Goal: Information Seeking & Learning: Learn about a topic

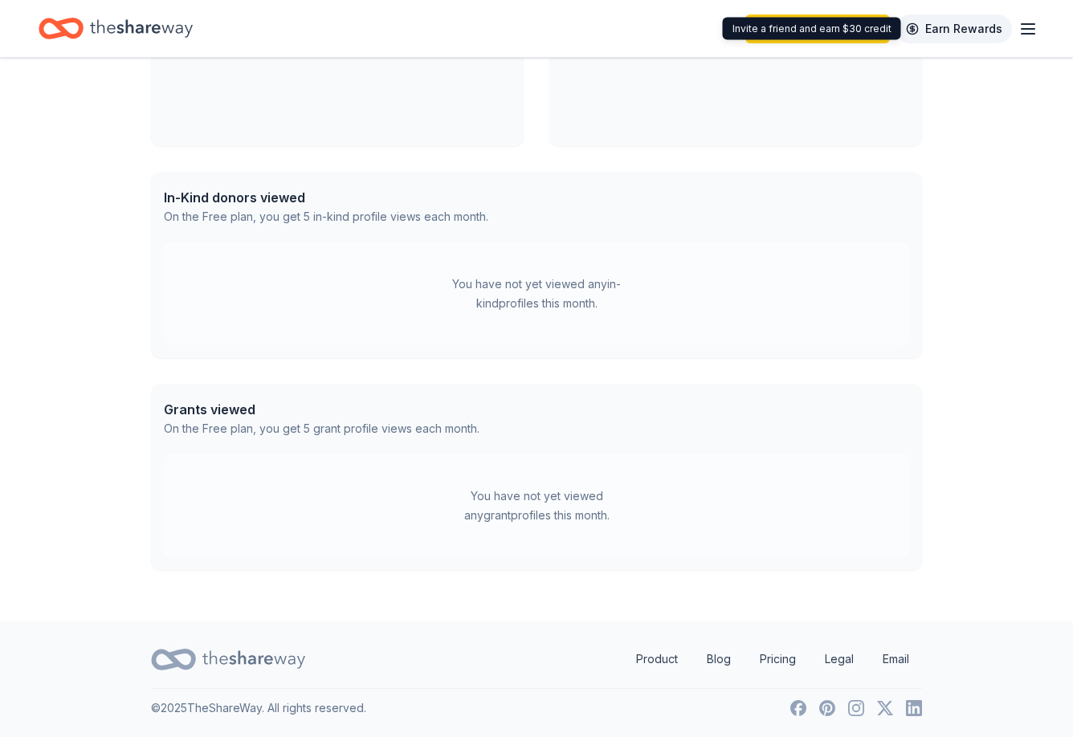
scroll to position [554, 0]
click at [1029, 37] on icon "button" at bounding box center [1028, 28] width 19 height 19
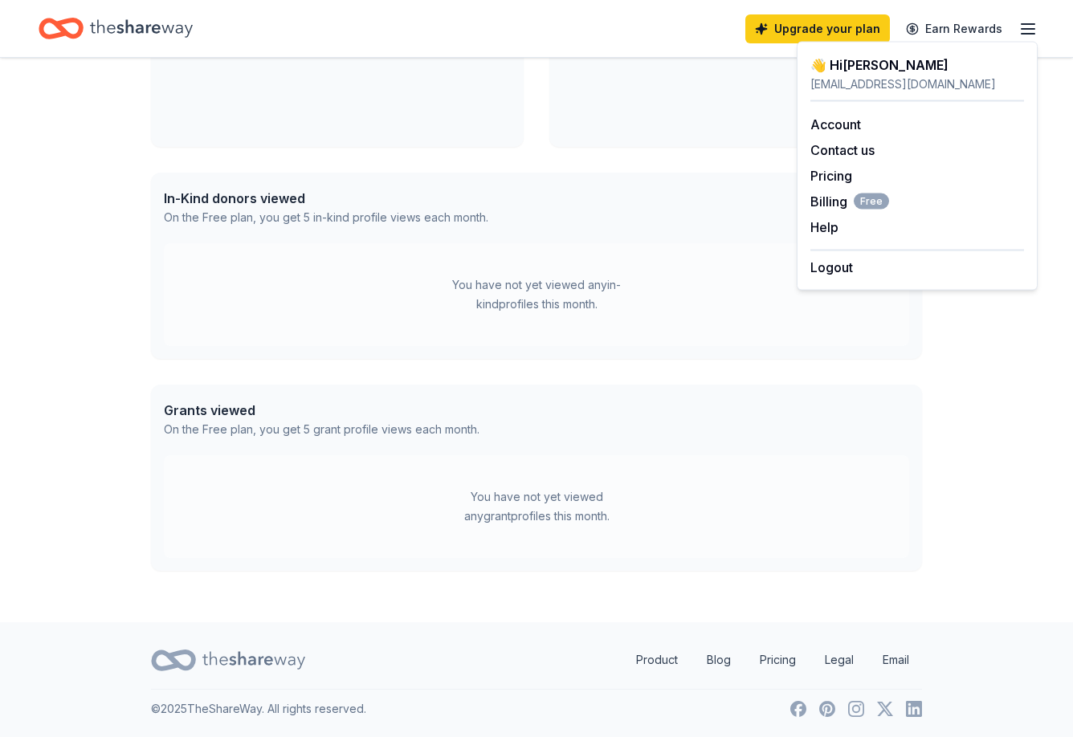
click at [433, 127] on div "Bergen Tech Cheerleading [DATE] • [GEOGRAPHIC_DATA], [GEOGRAPHIC_DATA] View eve…" at bounding box center [337, 28] width 373 height 238
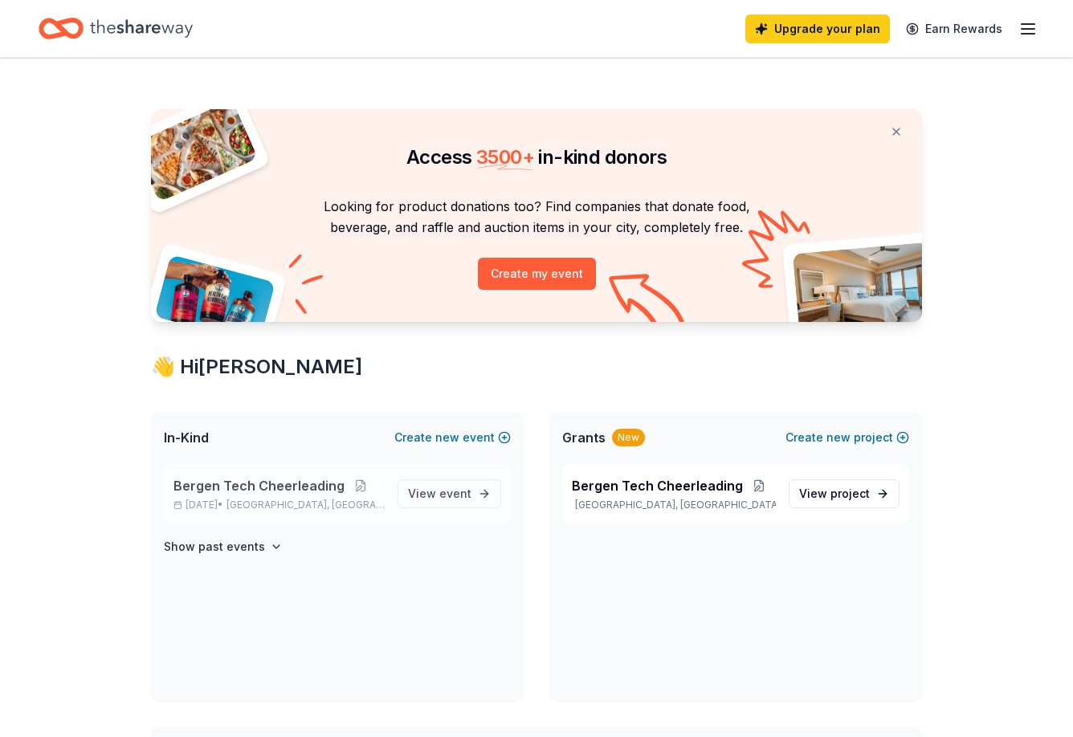
scroll to position [0, 0]
click at [446, 494] on span "event" at bounding box center [455, 494] width 32 height 14
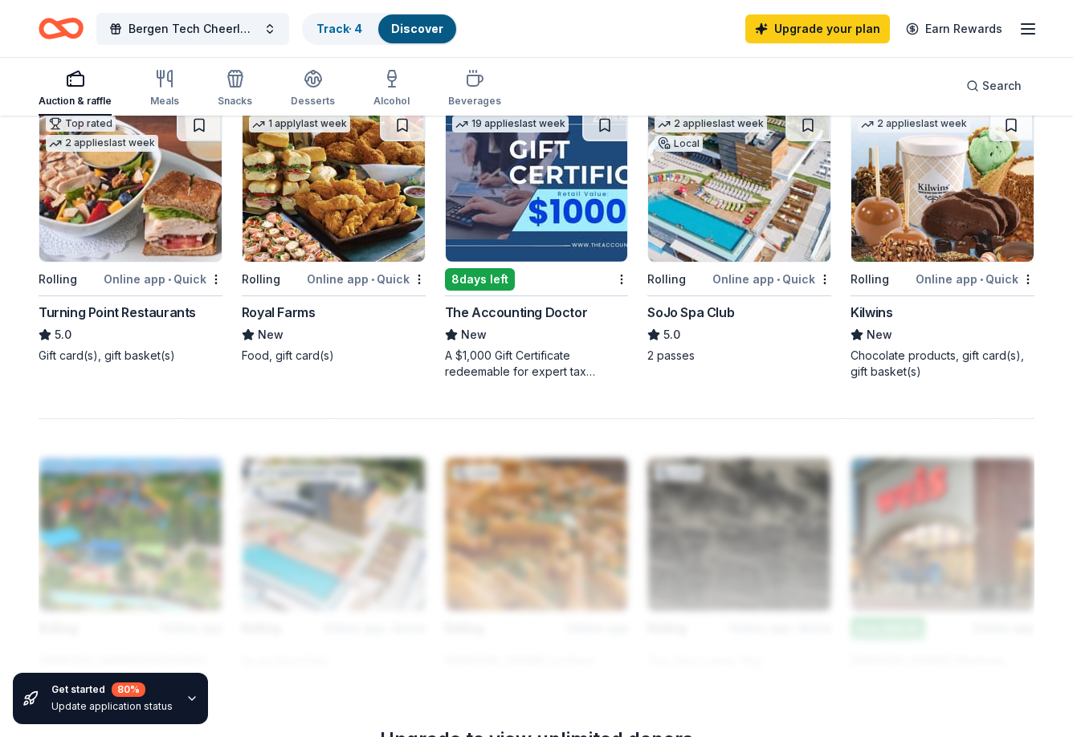
scroll to position [885, 0]
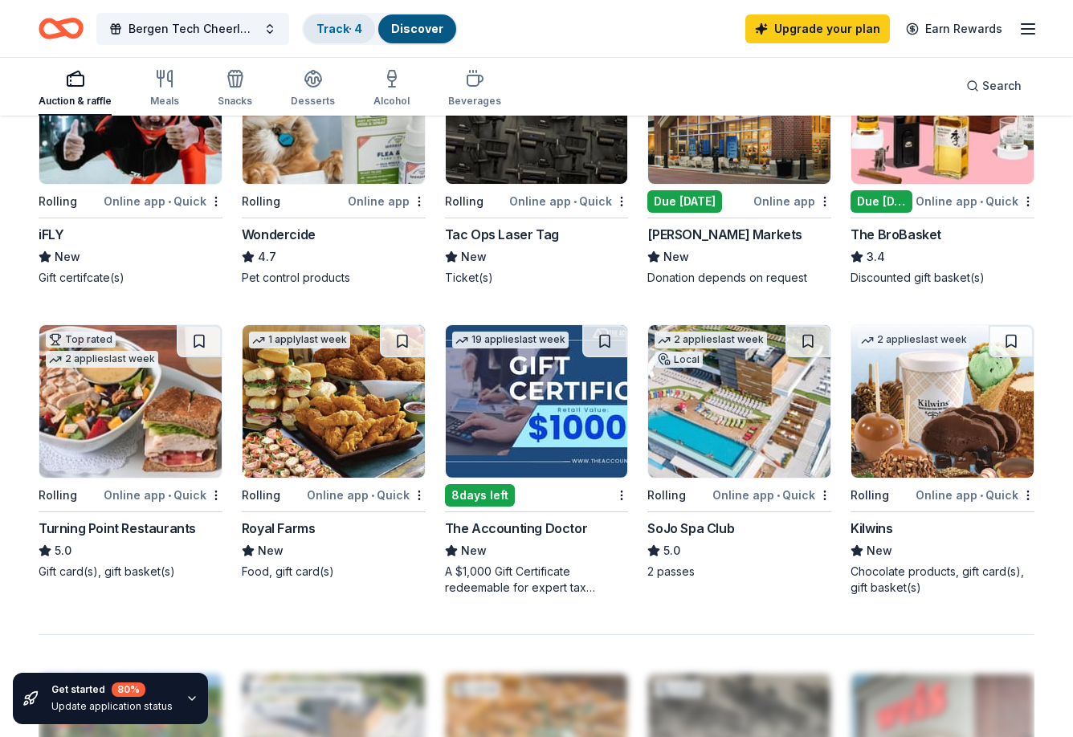
click at [329, 24] on link "Track · 4" at bounding box center [340, 29] width 46 height 14
click at [410, 27] on link "Discover" at bounding box center [417, 29] width 52 height 14
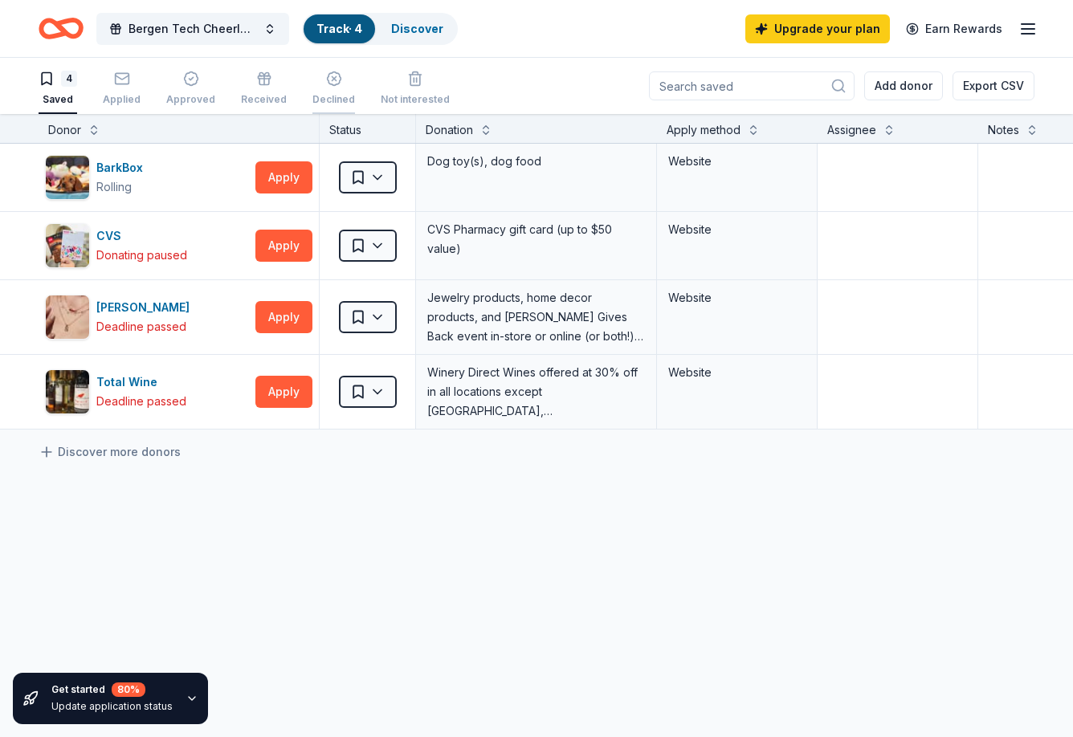
click at [312, 86] on div "button" at bounding box center [333, 79] width 43 height 16
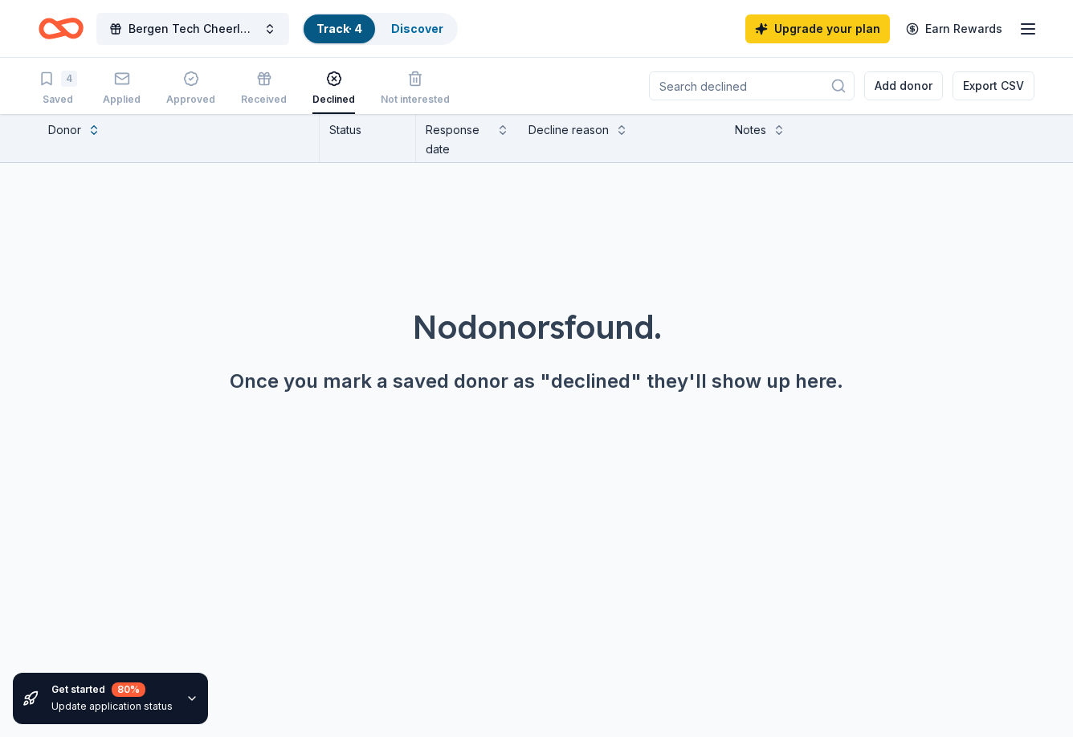
drag, startPoint x: 395, startPoint y: 86, endPoint x: 398, endPoint y: 9, distance: 77.2
click at [407, 86] on icon "button" at bounding box center [415, 79] width 16 height 16
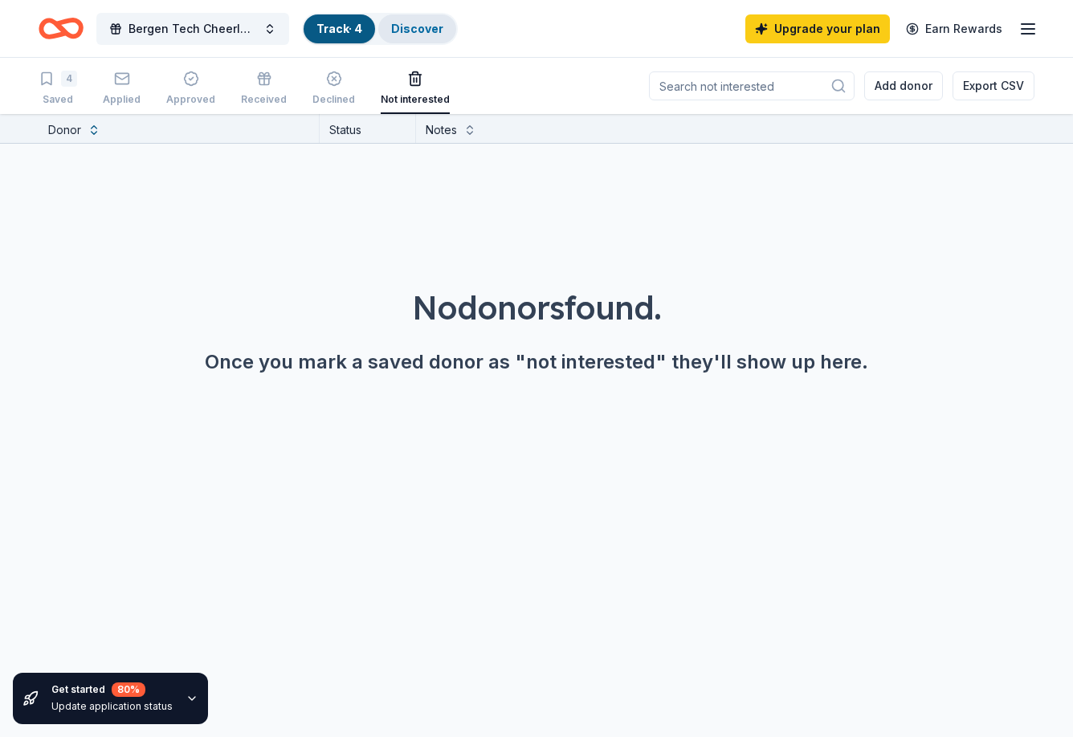
click at [407, 25] on link "Discover" at bounding box center [417, 29] width 52 height 14
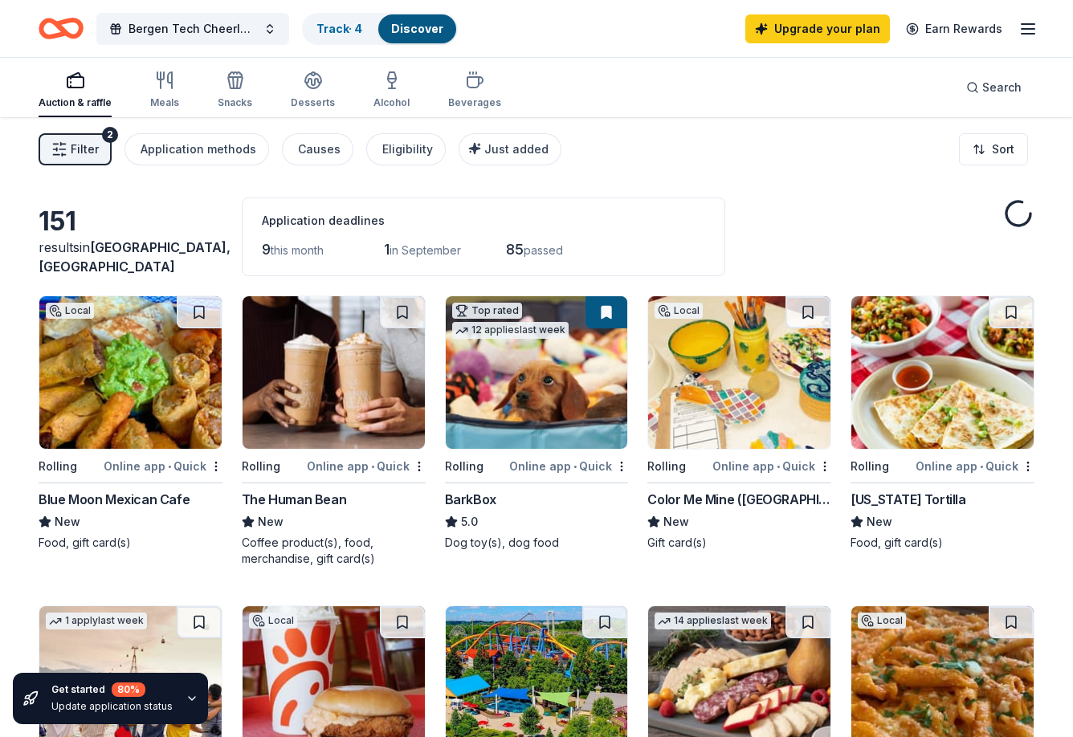
click at [95, 141] on span "Filter" at bounding box center [85, 149] width 28 height 19
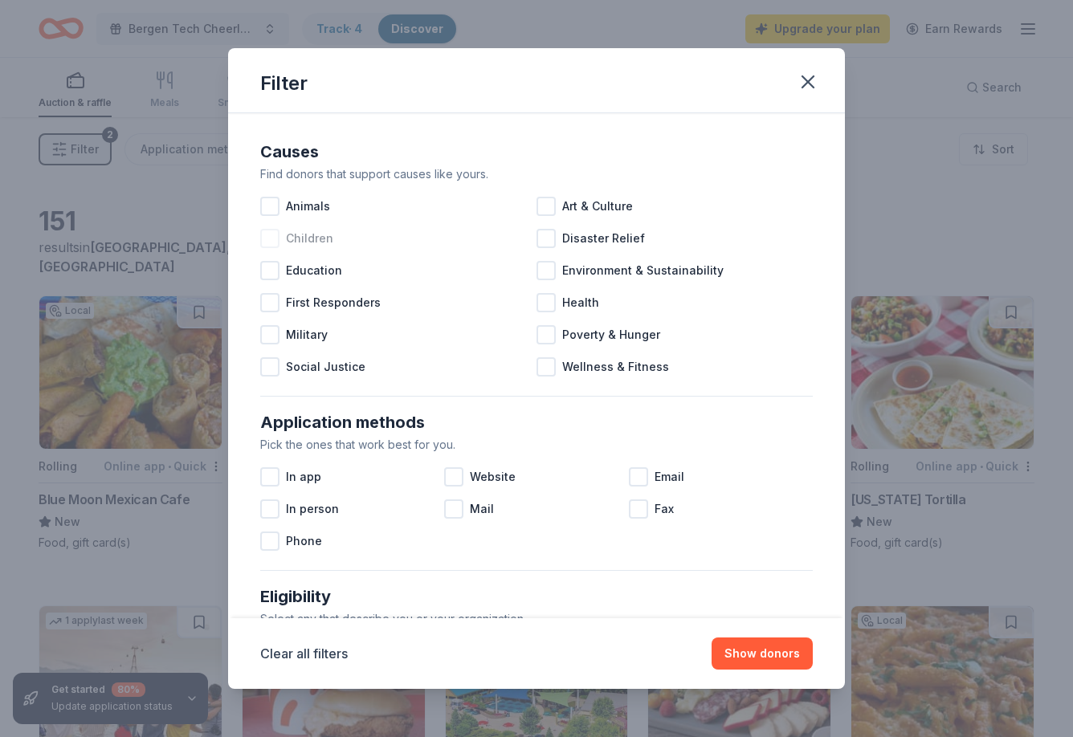
click at [279, 243] on div at bounding box center [269, 238] width 19 height 19
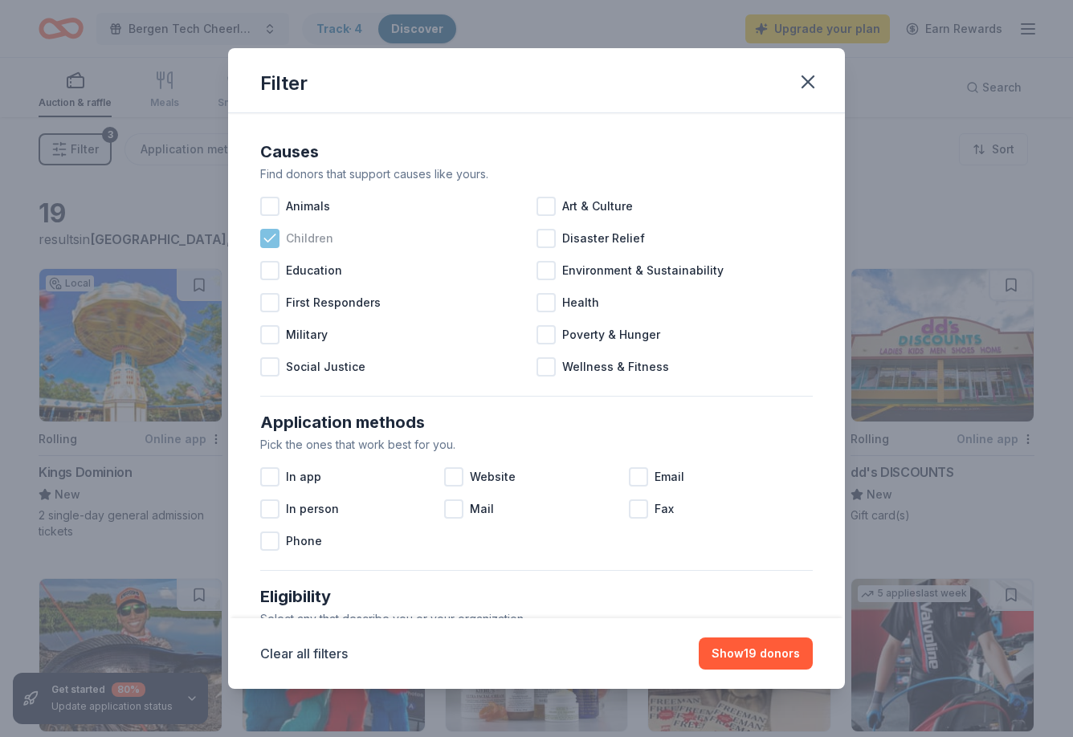
click at [280, 239] on div "Children" at bounding box center [398, 239] width 276 height 32
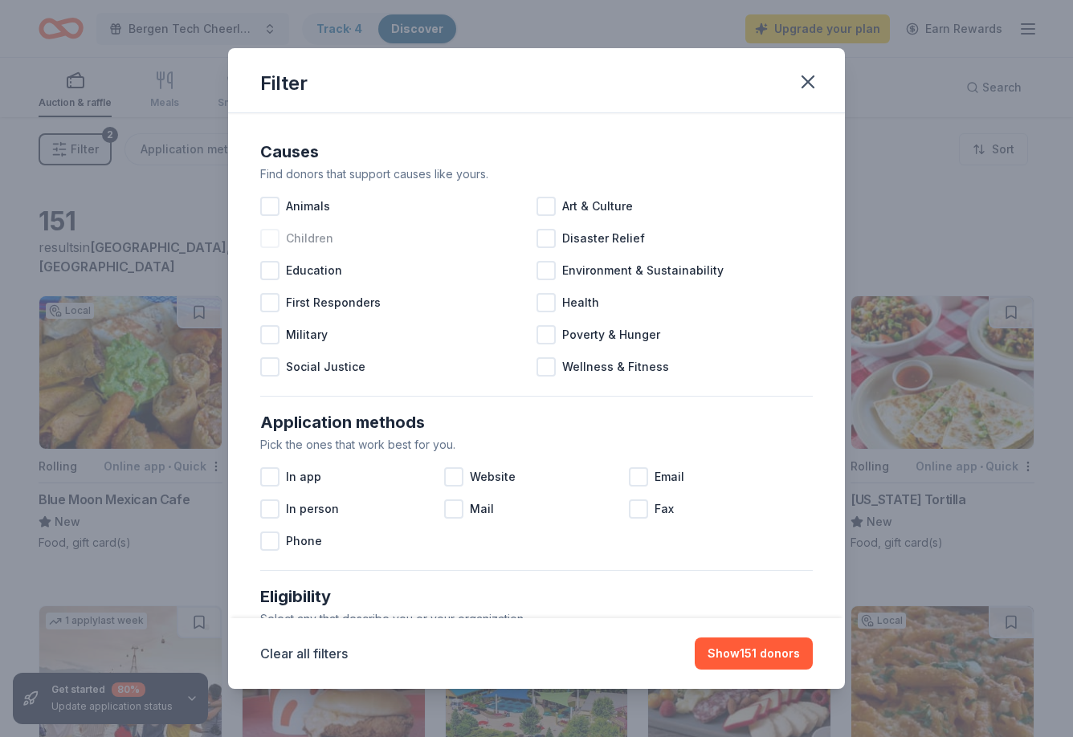
click at [280, 239] on div "Children" at bounding box center [398, 239] width 276 height 32
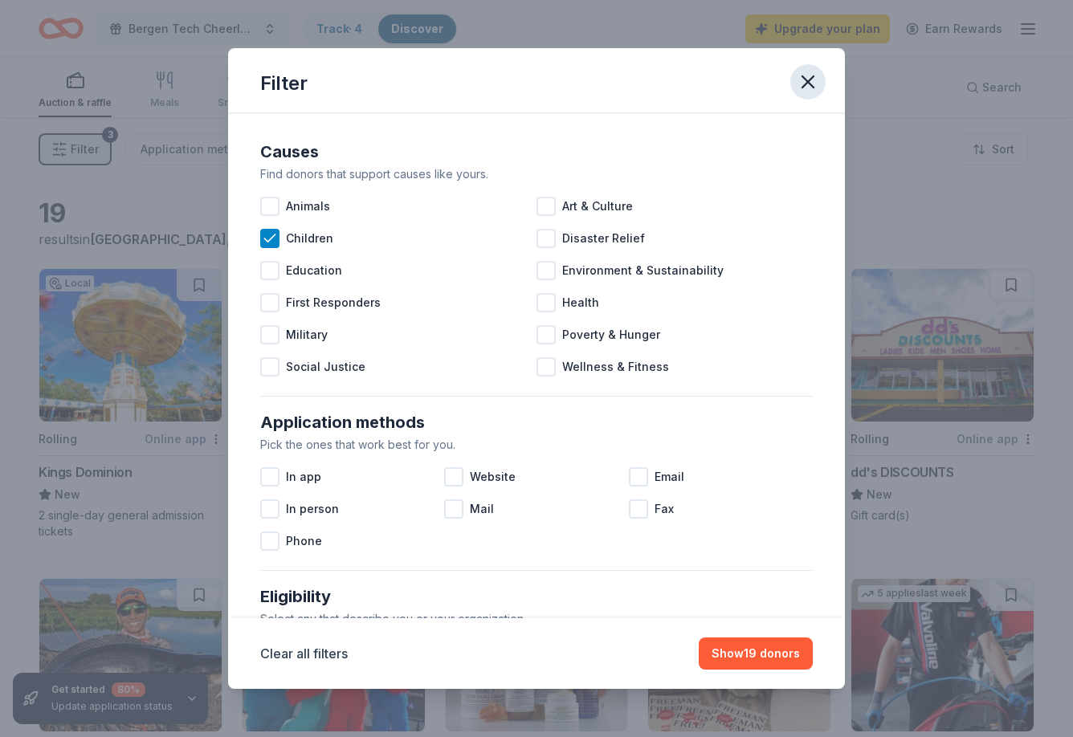
click at [817, 83] on icon "button" at bounding box center [808, 82] width 22 height 22
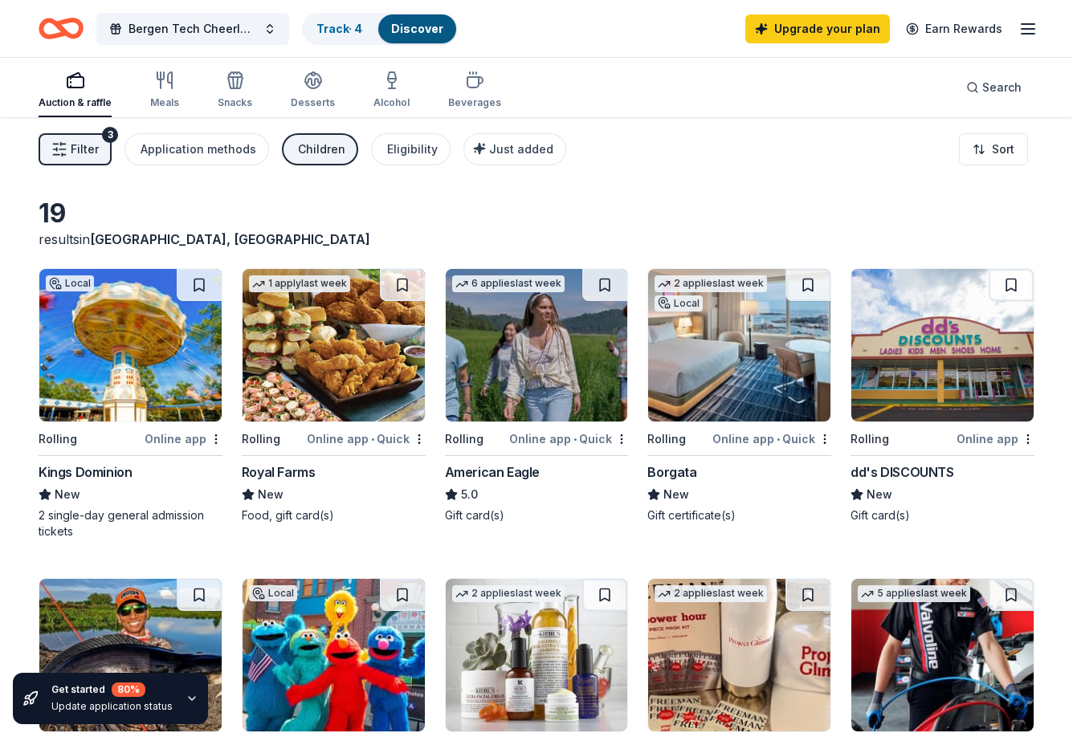
click at [92, 144] on span "Filter" at bounding box center [85, 149] width 28 height 19
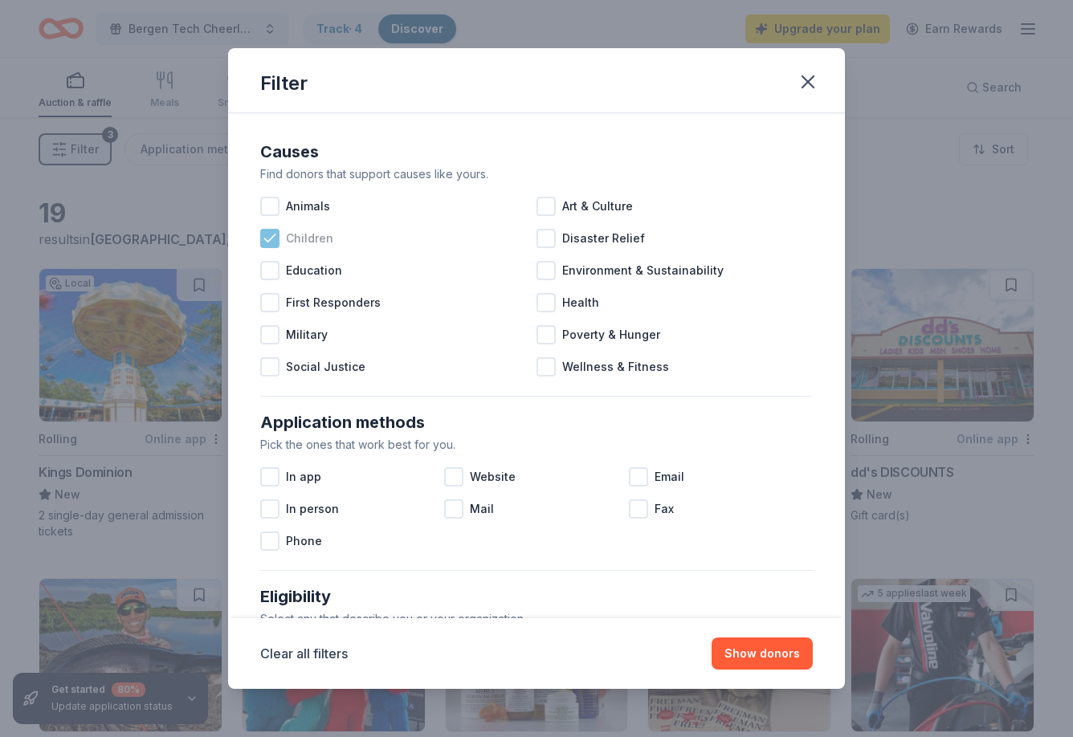
click at [266, 242] on icon at bounding box center [270, 239] width 16 height 16
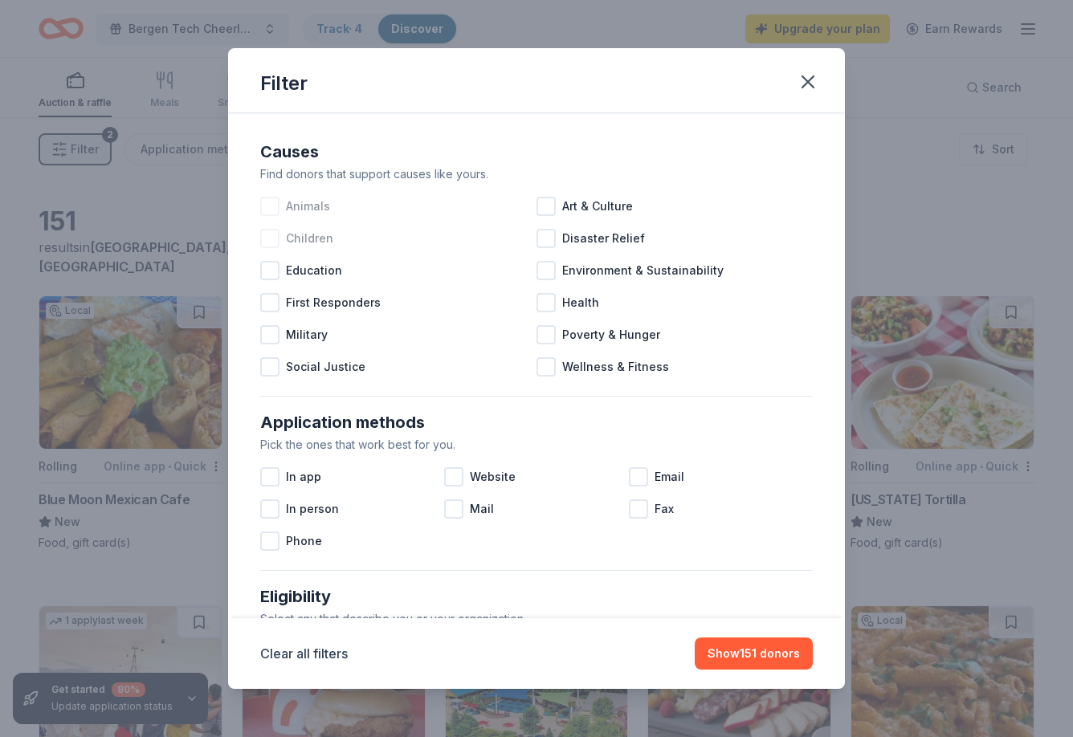
click at [272, 206] on div at bounding box center [269, 206] width 19 height 19
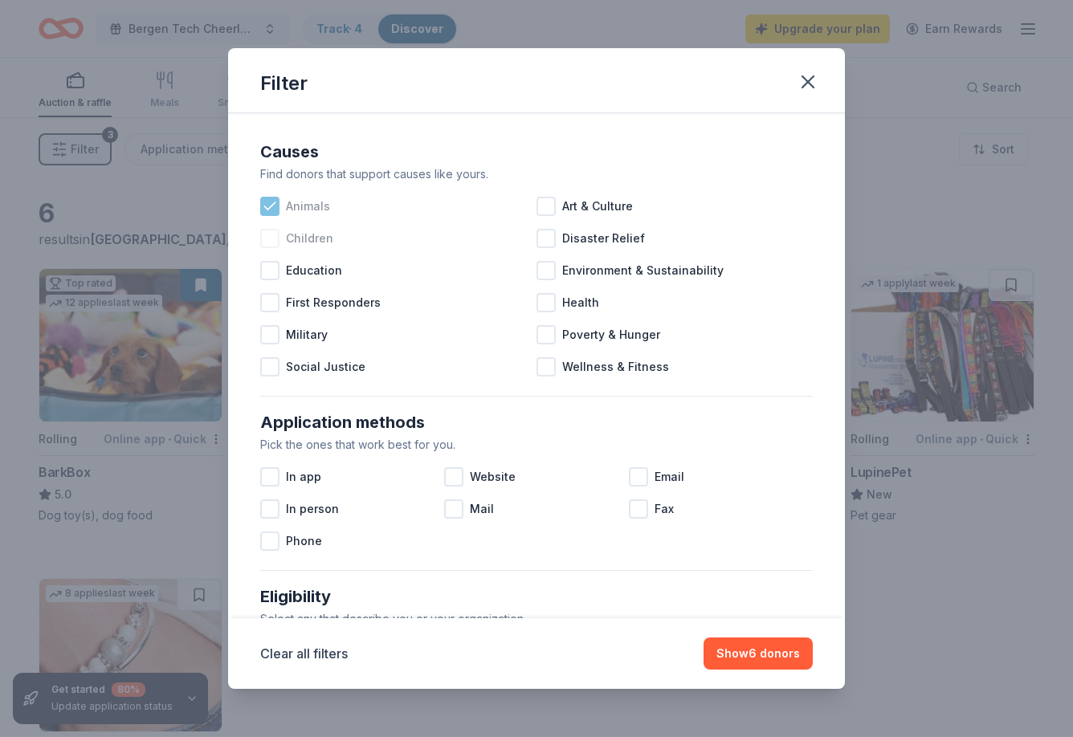
click at [269, 210] on icon at bounding box center [270, 206] width 16 height 16
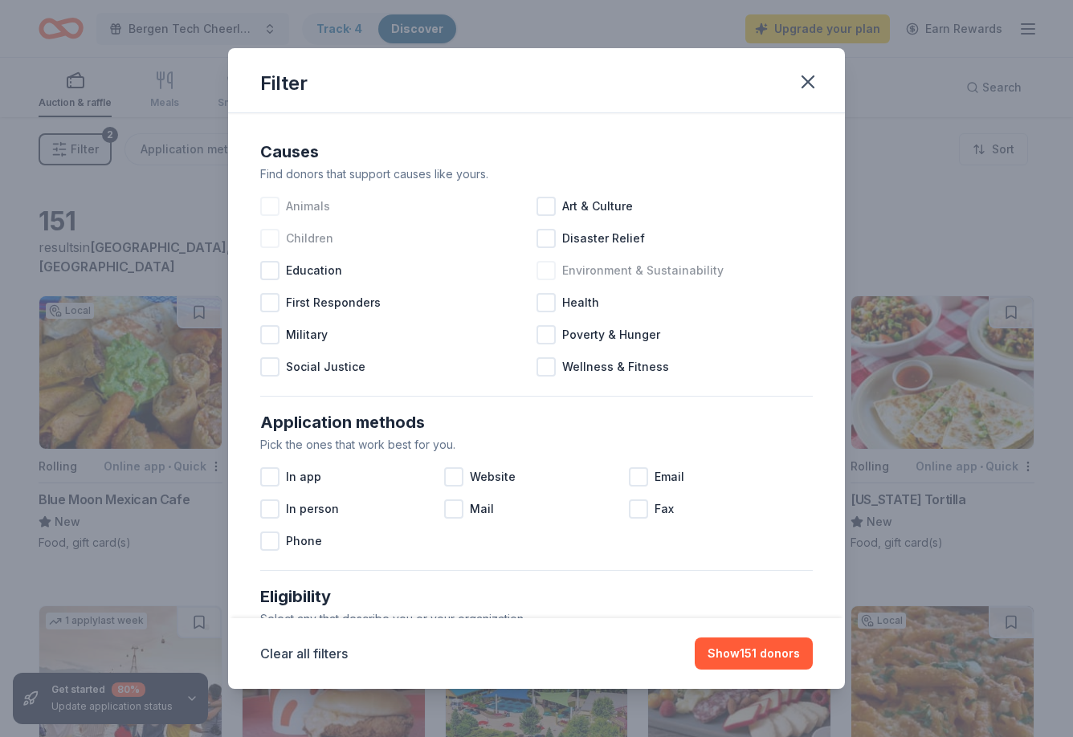
click at [549, 268] on div at bounding box center [546, 270] width 19 height 19
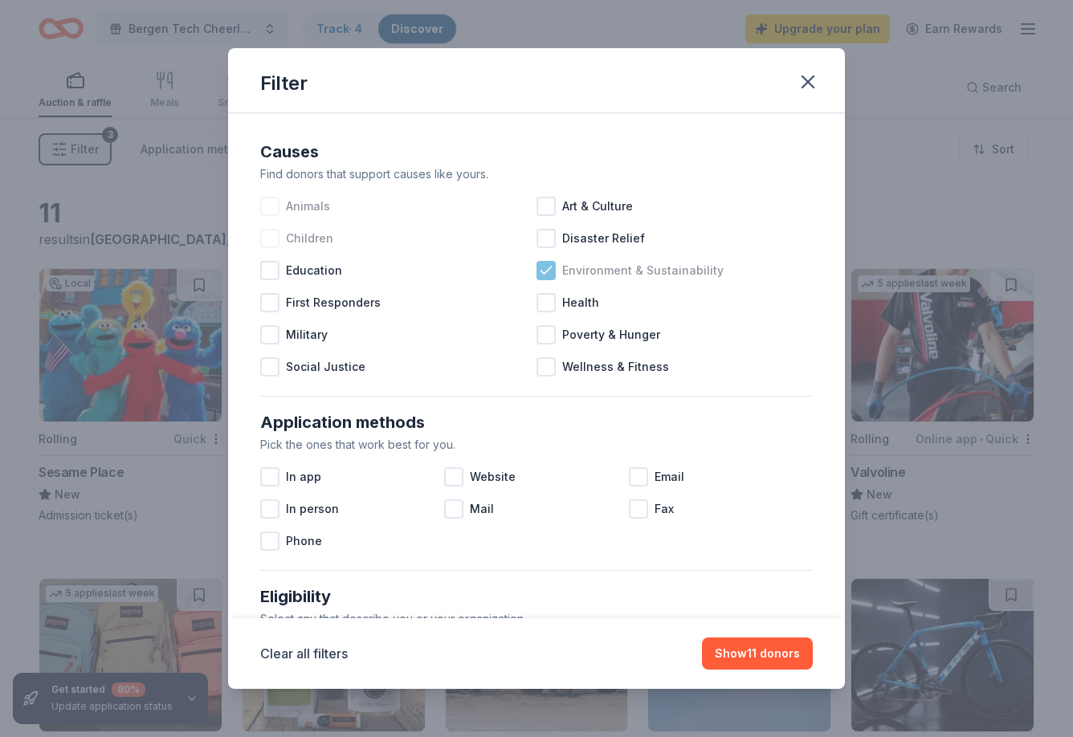
scroll to position [104, 0]
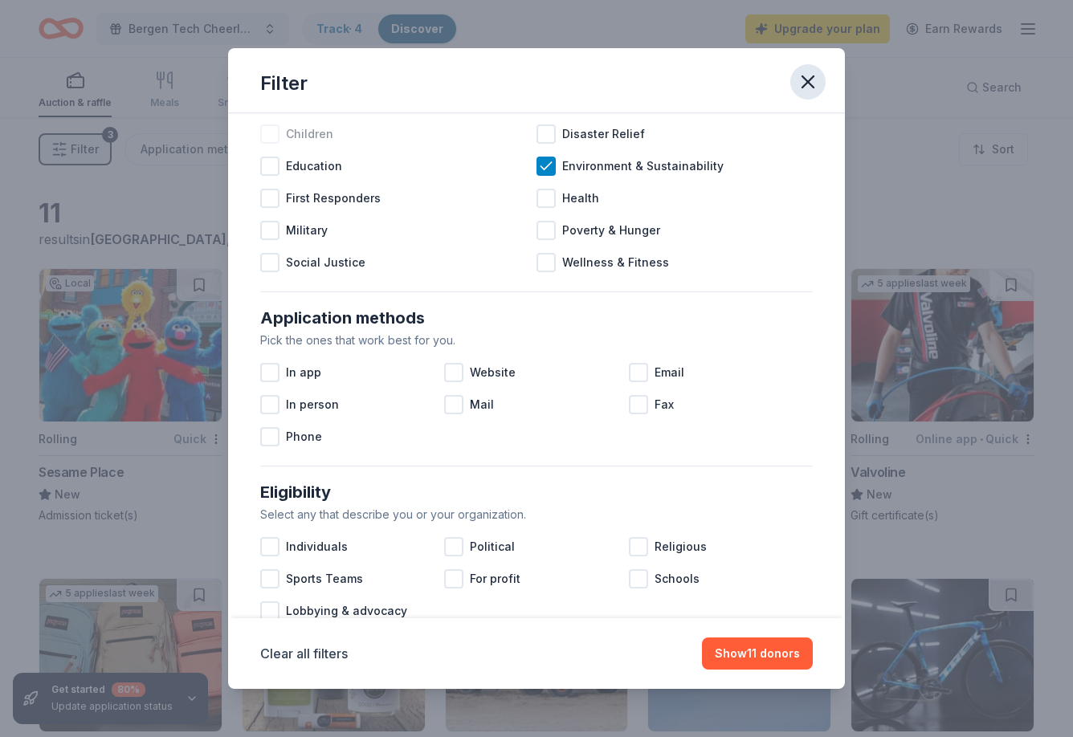
click at [816, 79] on icon "button" at bounding box center [808, 82] width 22 height 22
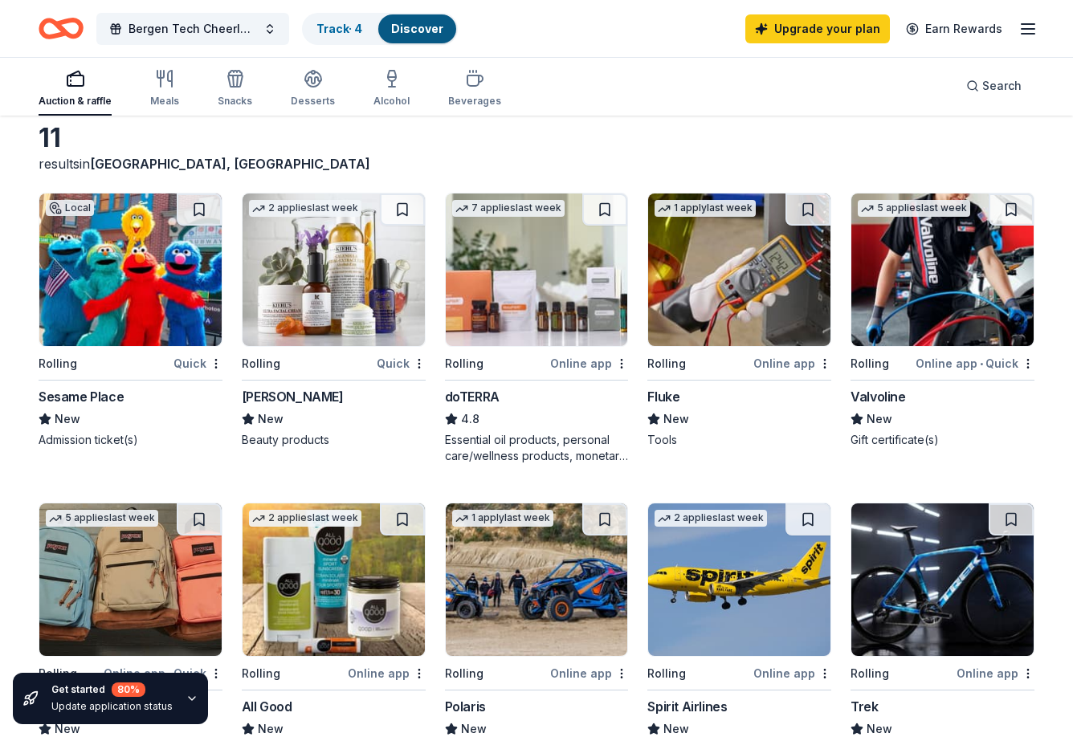
scroll to position [0, 0]
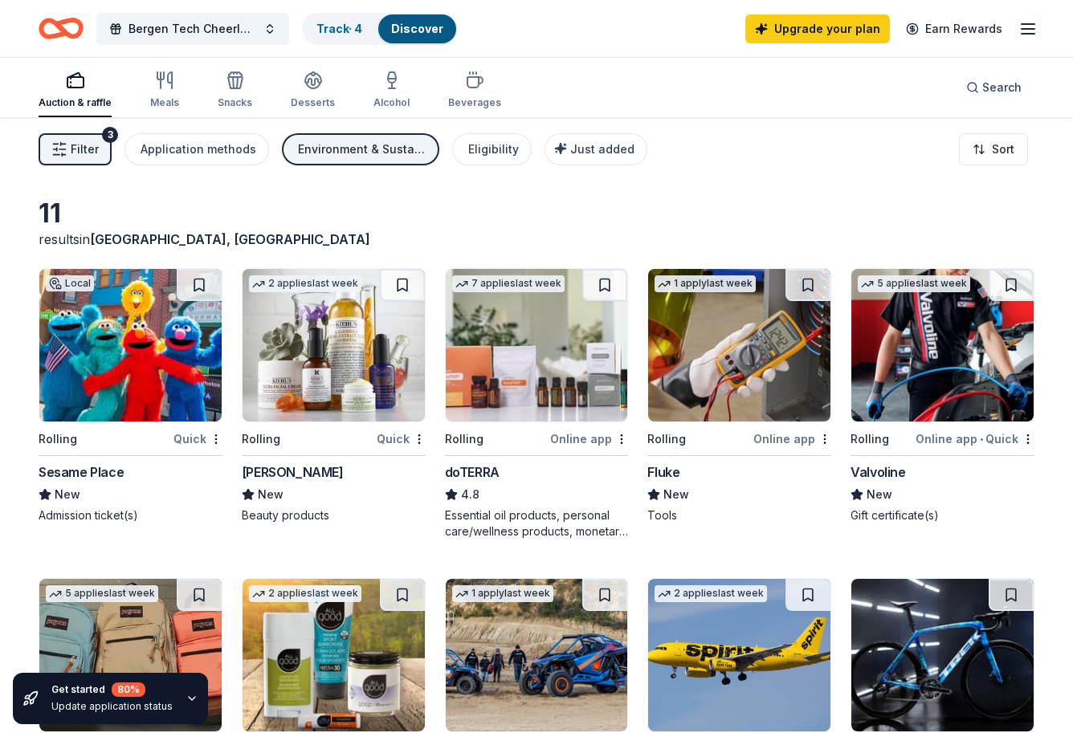
click at [89, 149] on span "Filter" at bounding box center [85, 149] width 28 height 19
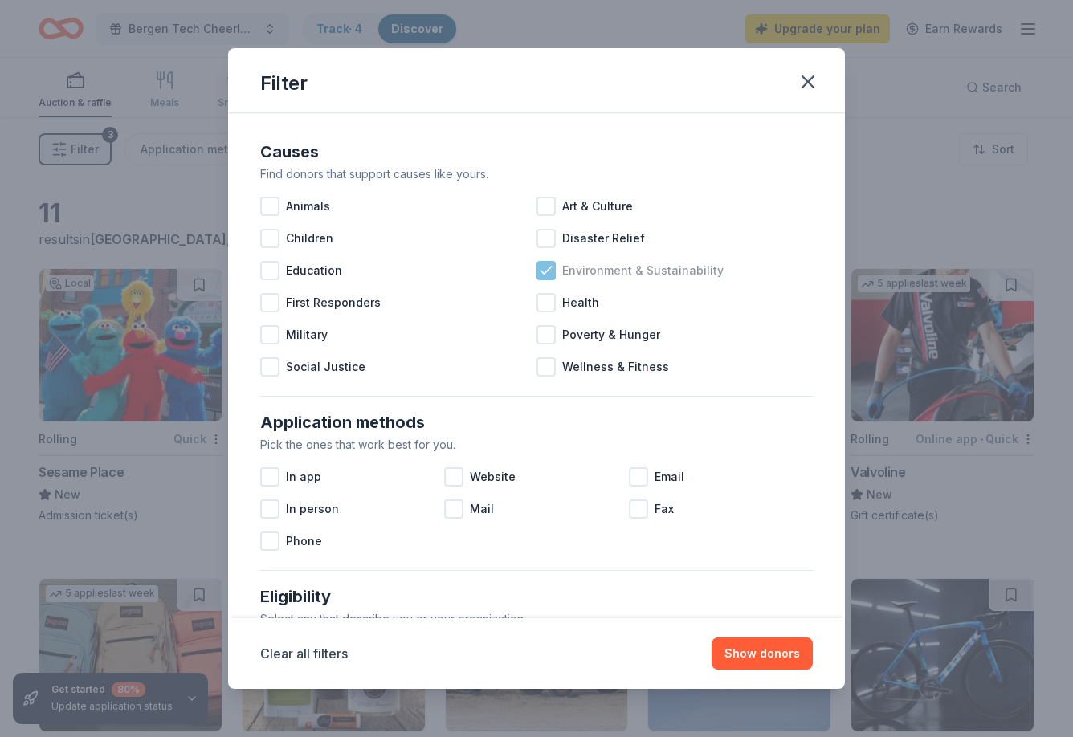
click at [548, 272] on icon at bounding box center [546, 271] width 16 height 16
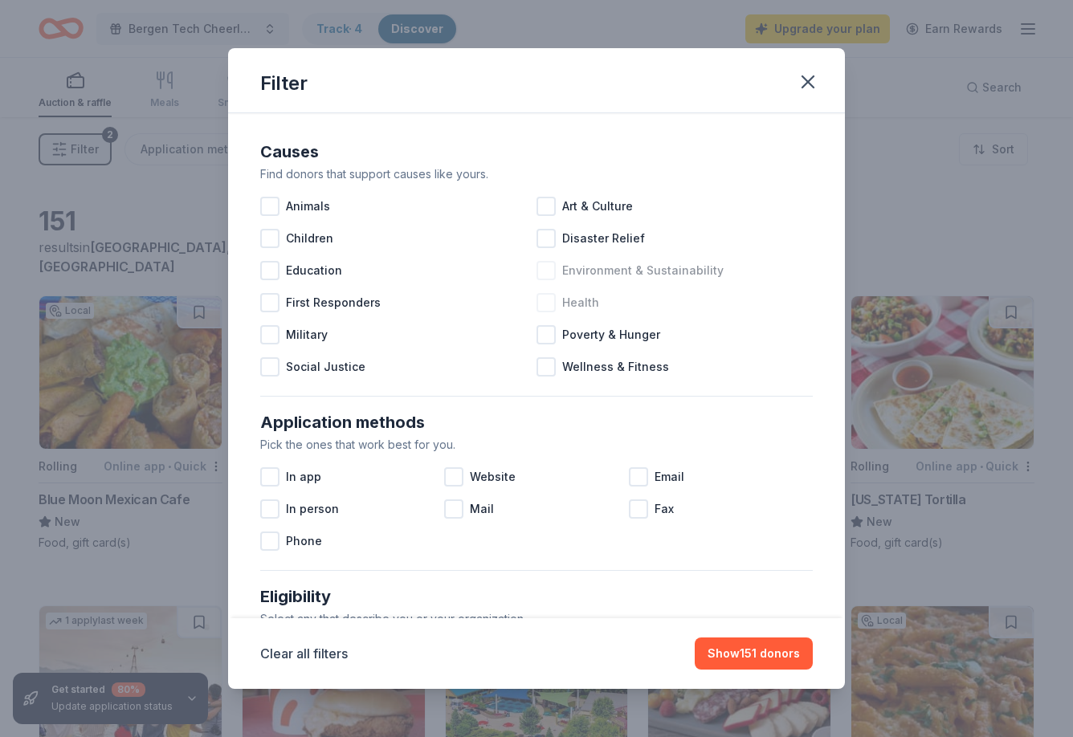
click at [549, 305] on div at bounding box center [546, 302] width 19 height 19
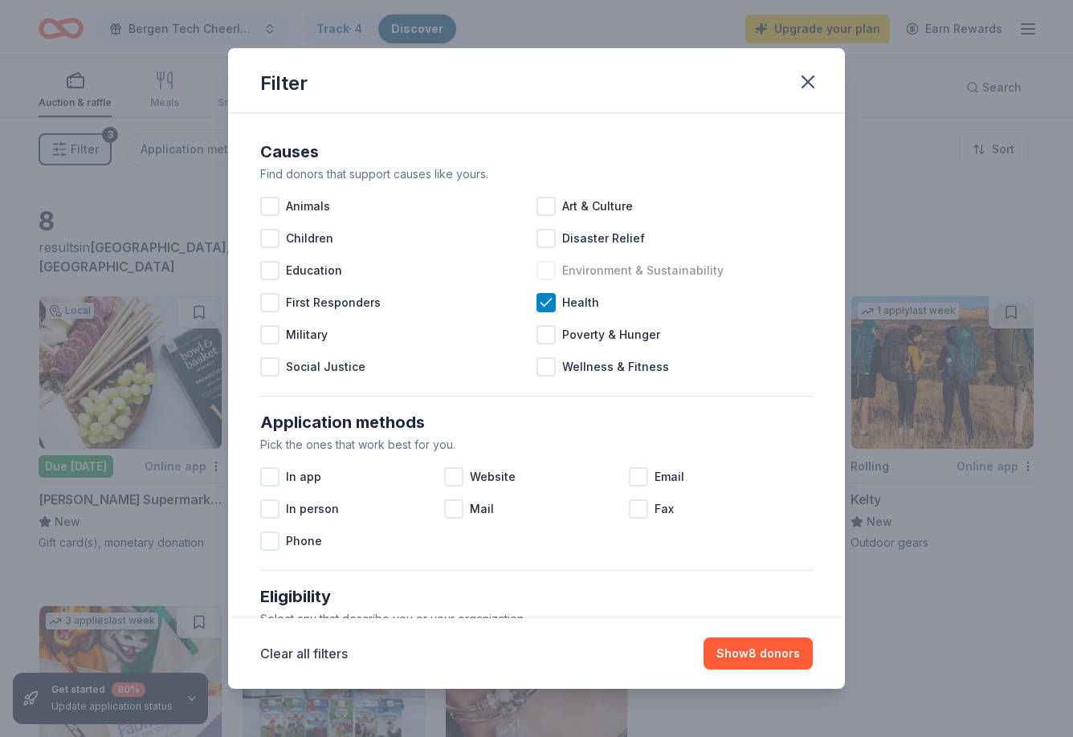
click at [789, 88] on div "Filter" at bounding box center [536, 80] width 617 height 65
click at [803, 88] on icon "button" at bounding box center [808, 82] width 22 height 22
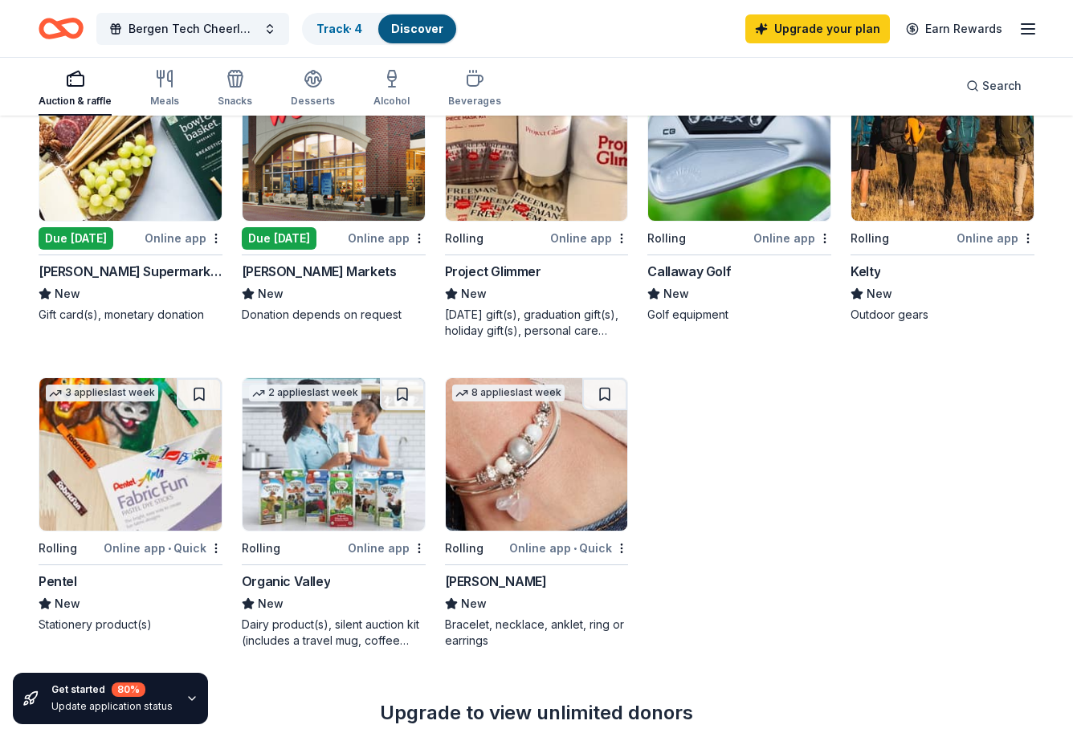
scroll to position [225, 0]
